Goal: Entertainment & Leisure: Consume media (video, audio)

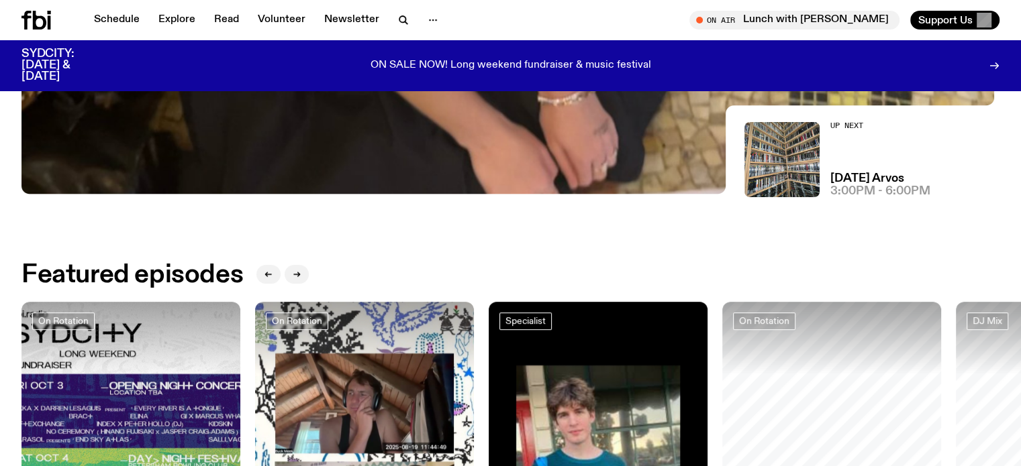
scroll to position [671, 0]
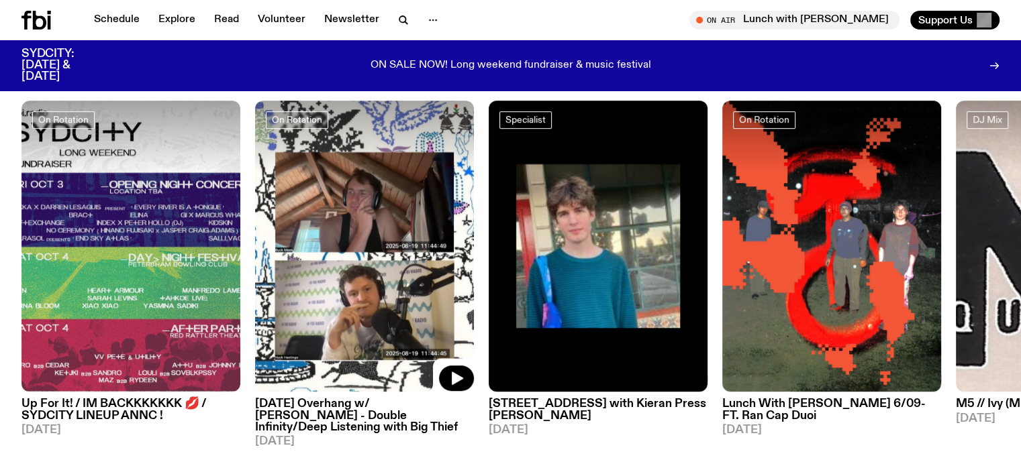
click at [359, 259] on img at bounding box center [364, 247] width 219 height 292
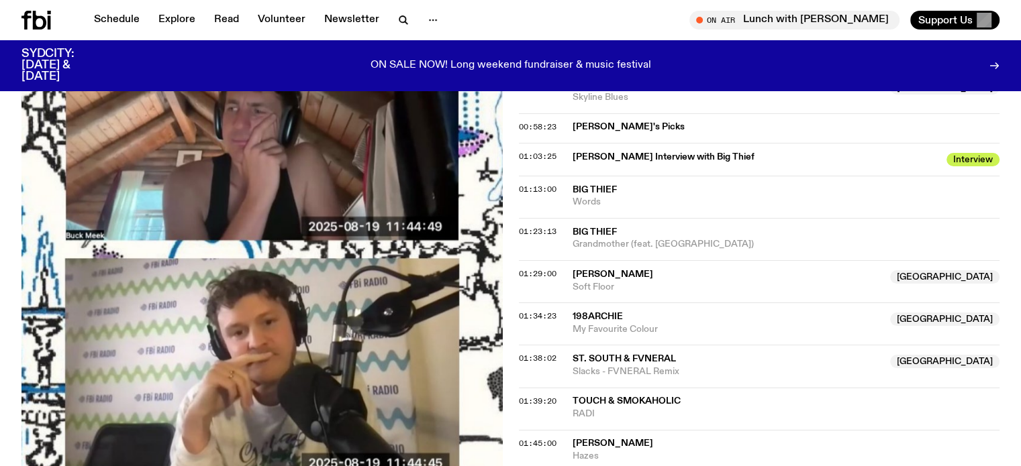
scroll to position [1211, 0]
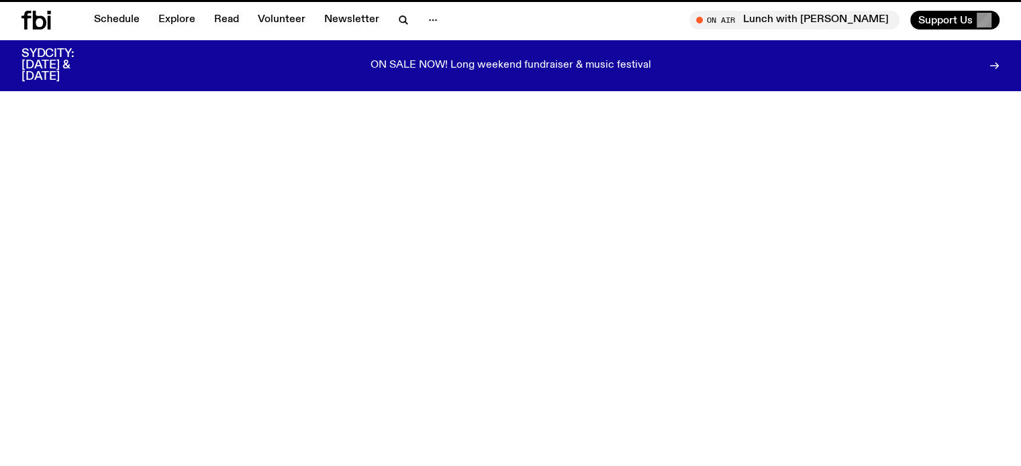
scroll to position [671, 0]
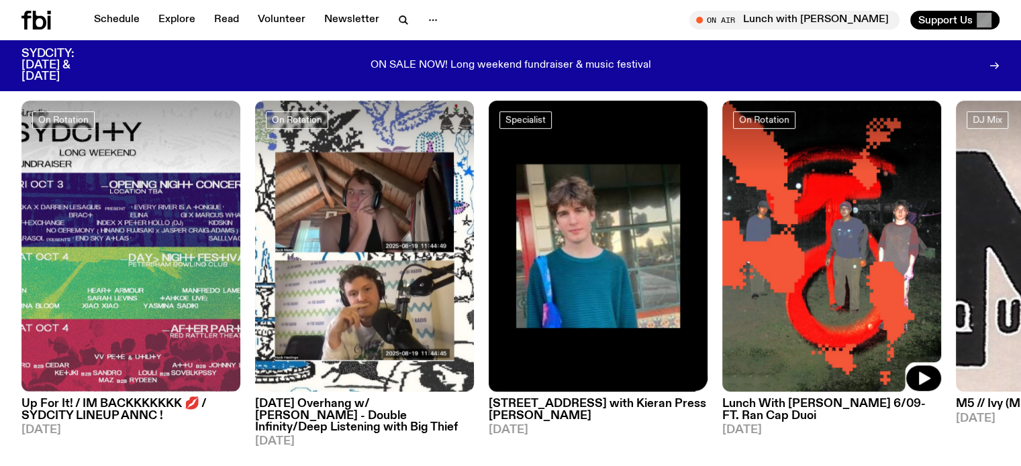
click at [818, 267] on img at bounding box center [831, 247] width 219 height 292
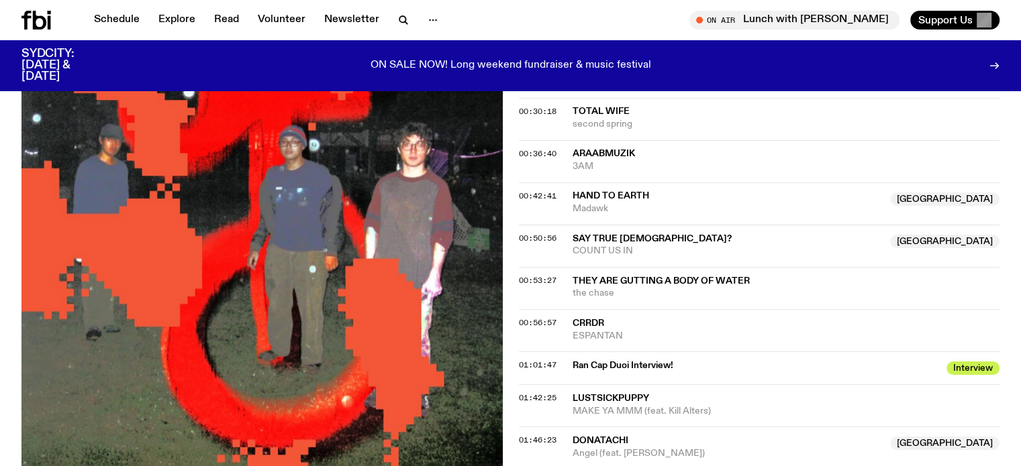
scroll to position [754, 0]
